Goal: Task Accomplishment & Management: Complete application form

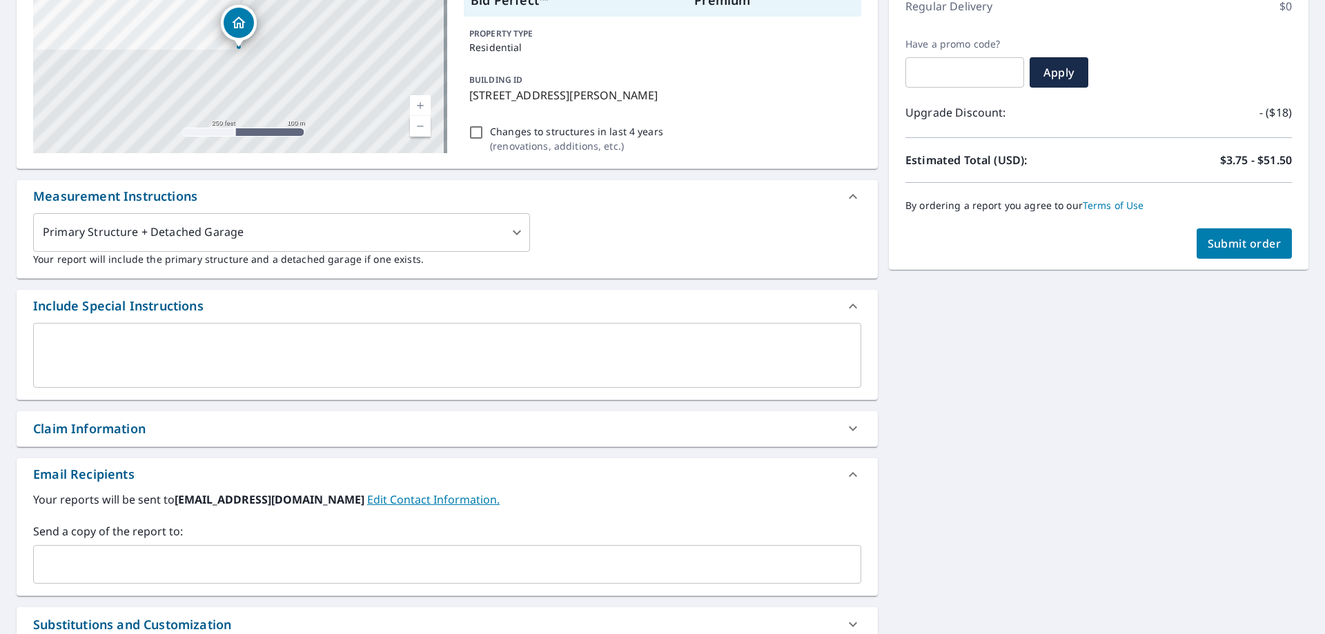
scroll to position [276, 0]
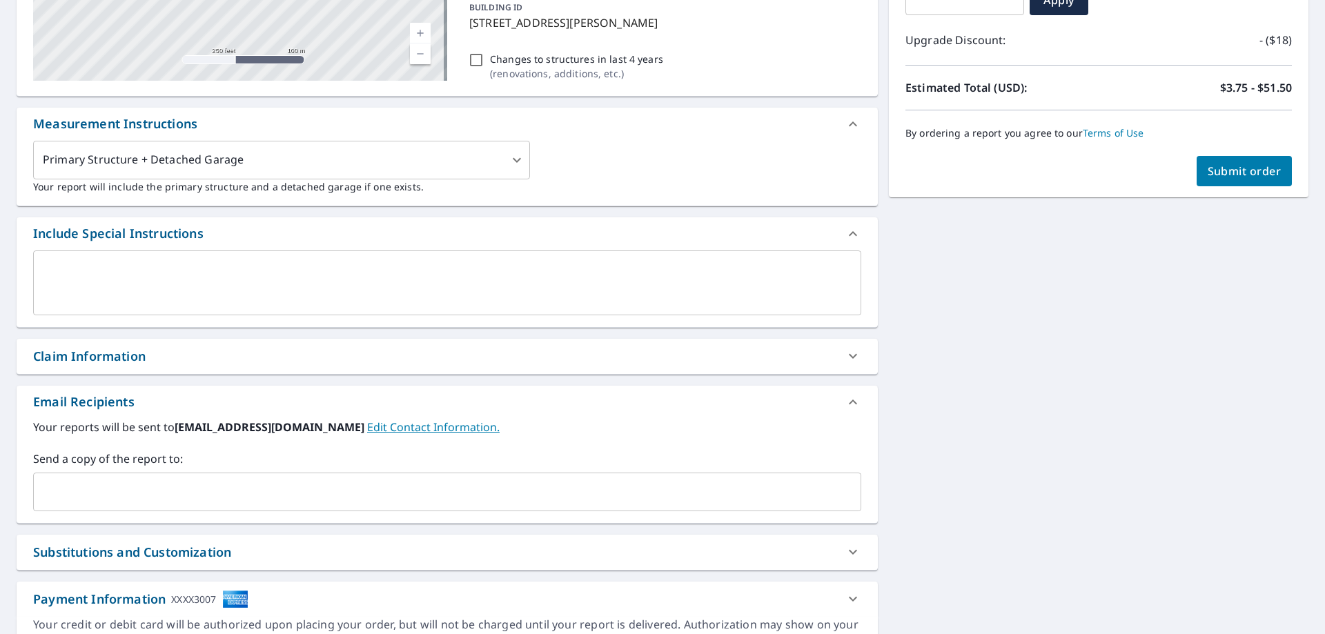
click at [104, 500] on input "text" at bounding box center [436, 492] width 795 height 26
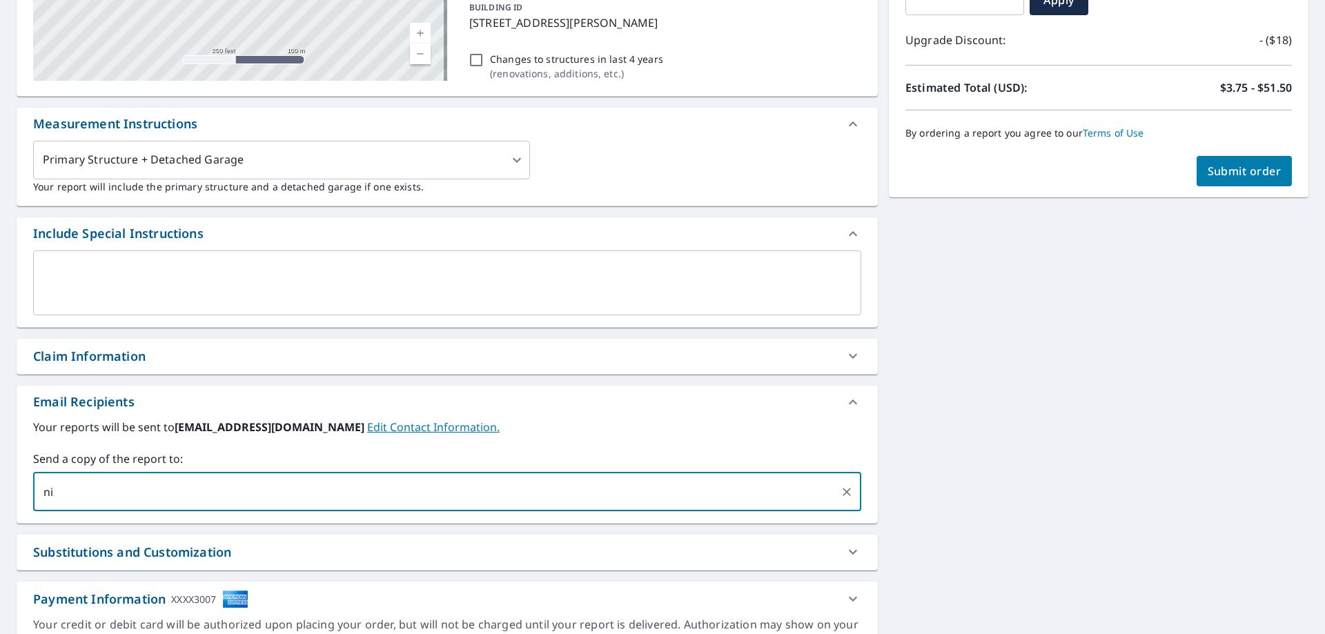
type input "n"
type input "nicki.alpharoofing@gmai"
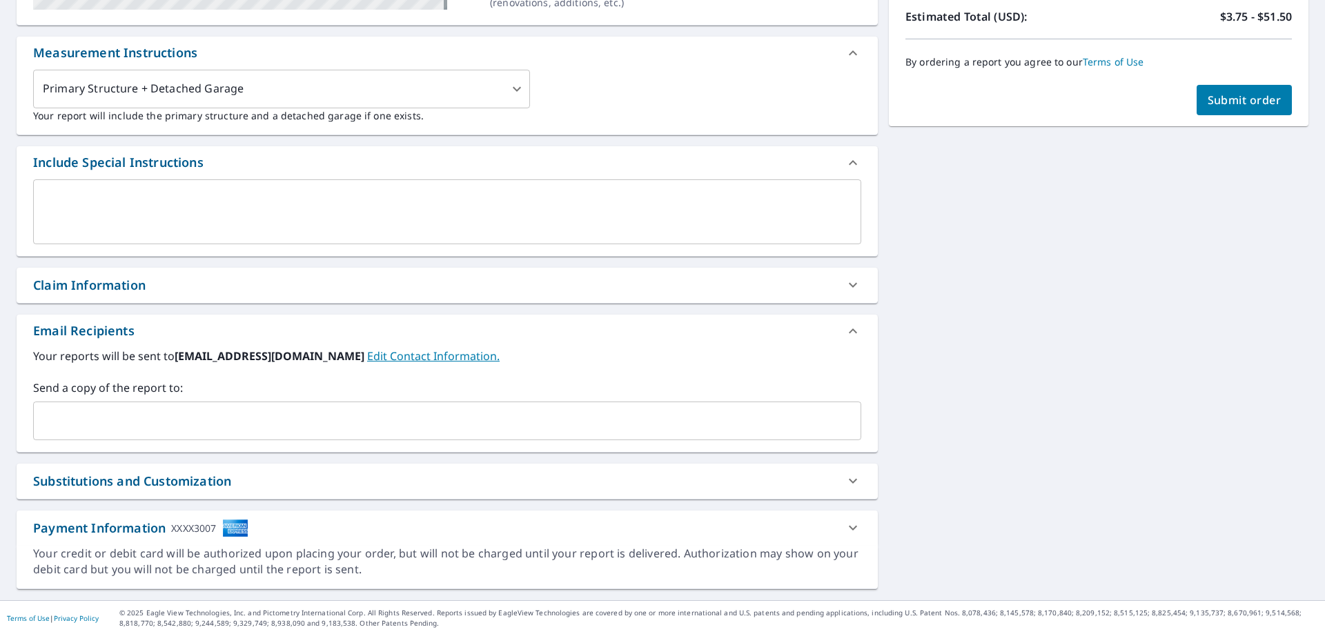
scroll to position [349, 0]
click at [173, 415] on input "text" at bounding box center [436, 420] width 795 height 26
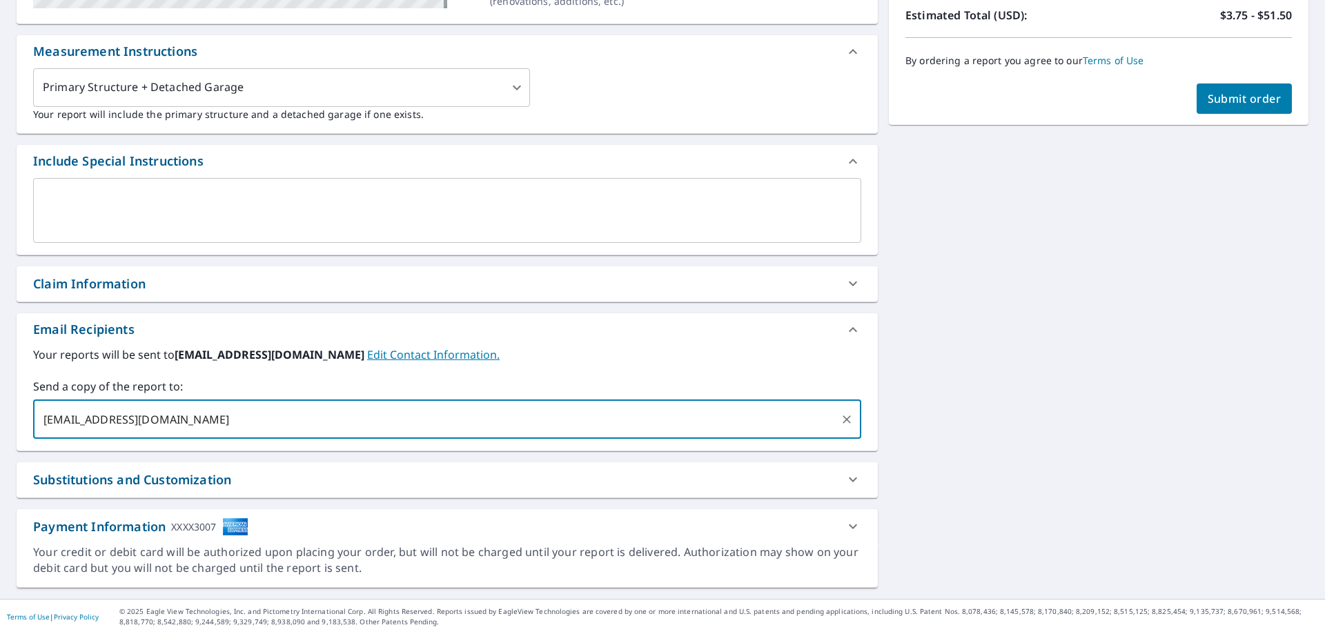
type input "grant.alpharoofing@gmail.com"
type input "nicki.alpharoofing@gmail.com"
click at [1208, 97] on span "Submit order" at bounding box center [1245, 98] width 74 height 15
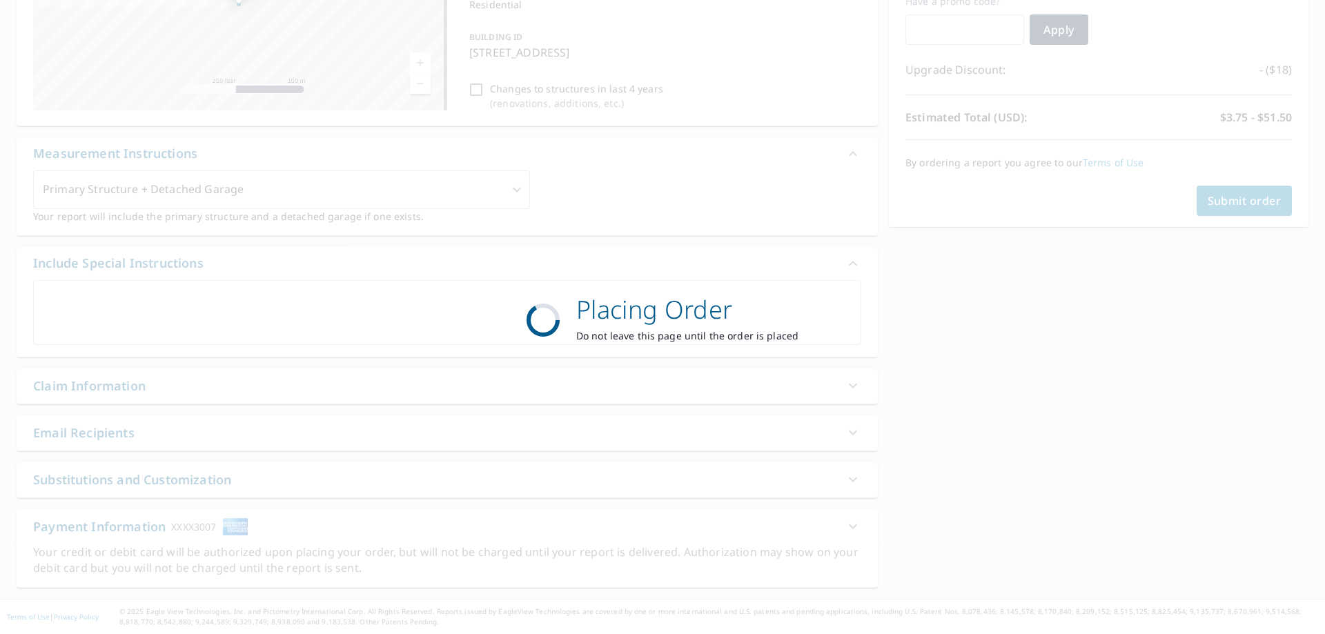
scroll to position [246, 0]
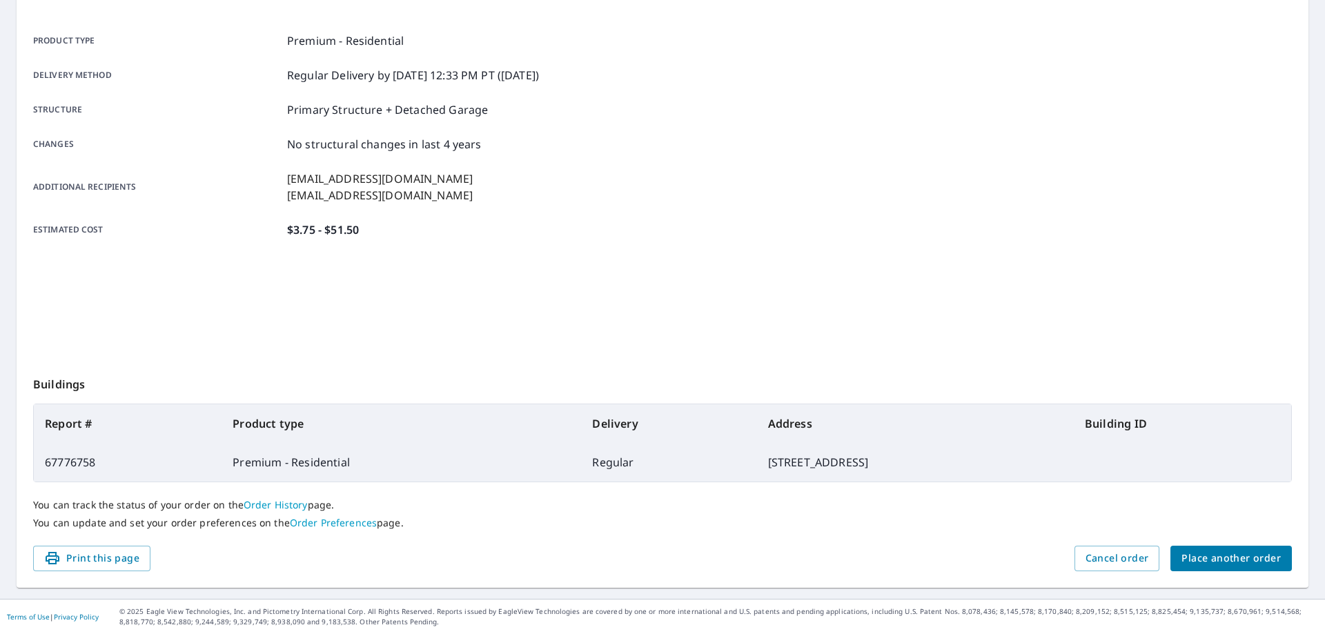
scroll to position [178, 0]
